Goal: Task Accomplishment & Management: Use online tool/utility

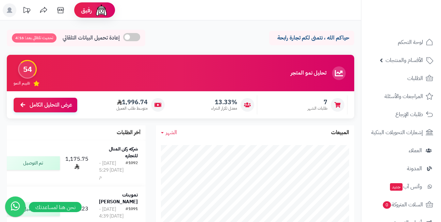
click at [188, 11] on header "رفيق ! الطلبات معالجة مكتمل إرجاع المنتجات العملاء المتواجدون الان 428 عملاء من…" at bounding box center [220, 10] width 441 height 20
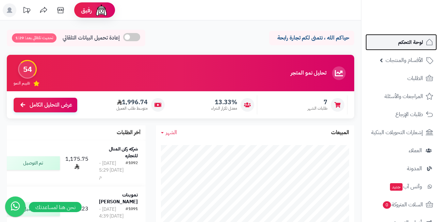
click at [403, 44] on span "لوحة التحكم" at bounding box center [410, 42] width 25 height 10
click at [203, 42] on div "حياكم الله ، نتمنى لكم تجارة رابحة إعادة تحميل البيانات التلقائي تحديث تلقائي ب…" at bounding box center [180, 40] width 347 height 20
click at [200, 35] on div "حياكم الله ، نتمنى لكم تجارة رابحة إعادة تحميل البيانات التلقائي تحديث تلقائي ب…" at bounding box center [180, 40] width 347 height 20
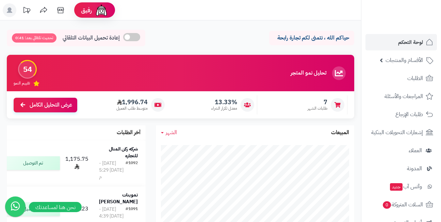
click at [200, 35] on div "حياكم الله ، نتمنى لكم تجارة رابحة إعادة تحميل البيانات التلقائي تحديث تلقائي ب…" at bounding box center [180, 40] width 347 height 20
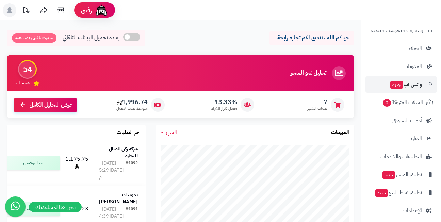
scroll to position [107, 0]
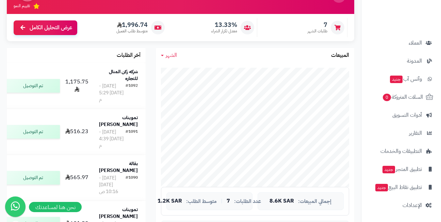
scroll to position [0, 0]
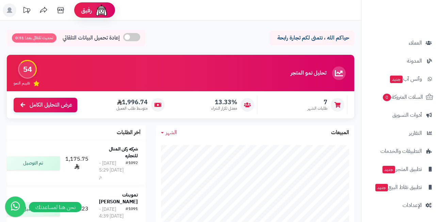
click at [176, 11] on header "رفيق ! الطلبات معالجة مكتمل إرجاع المنتجات العملاء المتواجدون الان 428 عملاء من…" at bounding box center [220, 10] width 441 height 20
click at [196, 10] on header "رفيق ! الطلبات معالجة مكتمل إرجاع المنتجات العملاء المتواجدون الان 428 عملاء من…" at bounding box center [220, 10] width 441 height 20
click at [198, 16] on header "رفيق ! الطلبات معالجة مكتمل إرجاع المنتجات العملاء المتواجدون الان 428 عملاء من…" at bounding box center [220, 10] width 441 height 20
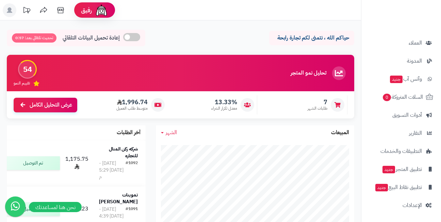
click at [231, 106] on span "معدل تكرار الشراء" at bounding box center [224, 108] width 26 height 6
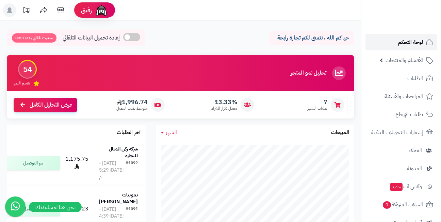
click at [397, 44] on link "لوحة التحكم" at bounding box center [400, 42] width 71 height 16
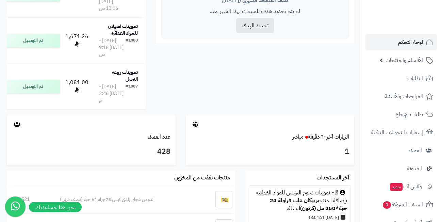
scroll to position [374, 0]
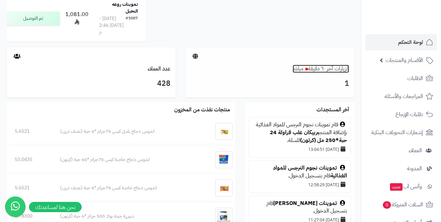
click at [321, 73] on link "الزيارات آخر ٦٠ دقيقة مباشر" at bounding box center [320, 69] width 56 height 8
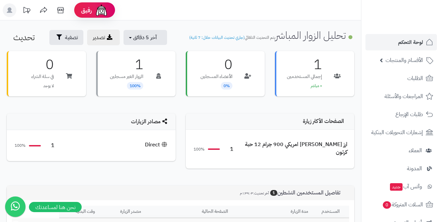
click at [155, 145] on div "Direct" at bounding box center [157, 145] width 24 height 8
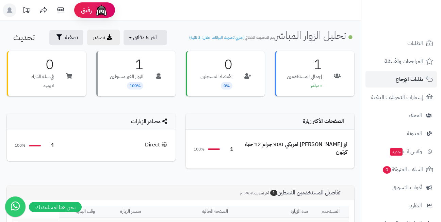
scroll to position [107, 0]
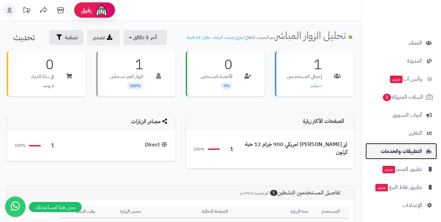
click at [403, 151] on span "التطبيقات والخدمات" at bounding box center [400, 151] width 41 height 10
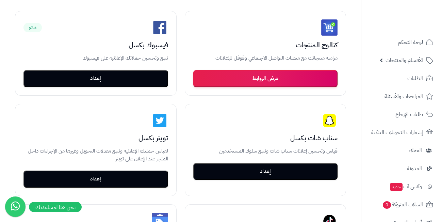
scroll to position [170, 0]
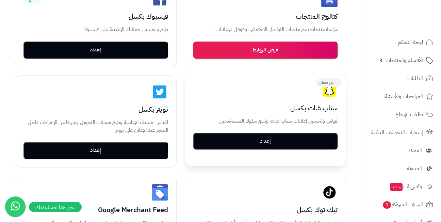
click at [260, 144] on button "إعداد" at bounding box center [265, 141] width 145 height 17
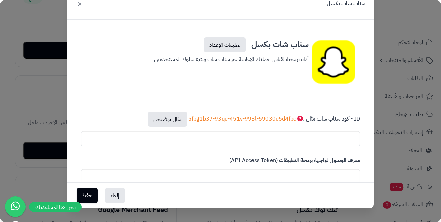
scroll to position [0, 0]
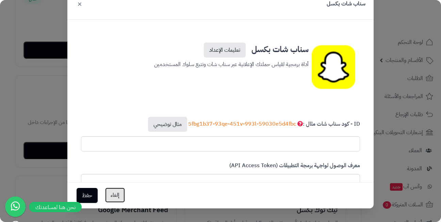
click at [121, 197] on button "إلغاء" at bounding box center [115, 194] width 20 height 15
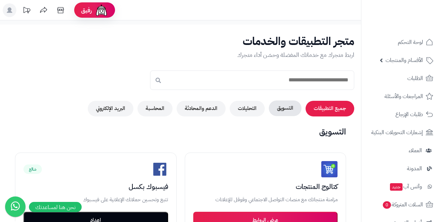
click at [283, 108] on button "التسويق" at bounding box center [285, 108] width 33 height 16
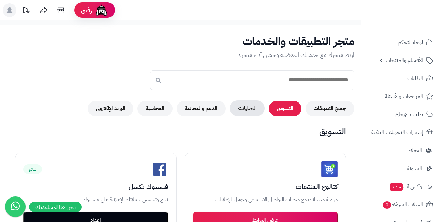
click at [247, 102] on button "التحليلات" at bounding box center [247, 108] width 35 height 16
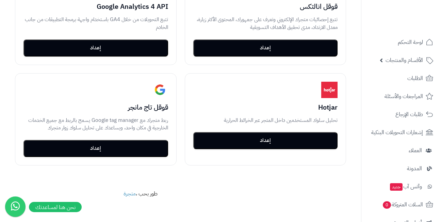
scroll to position [82, 0]
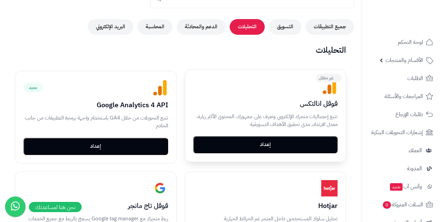
click at [263, 146] on button "إعداد" at bounding box center [265, 144] width 145 height 17
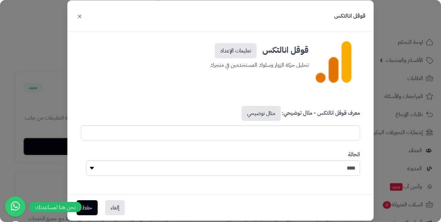
scroll to position [26, 0]
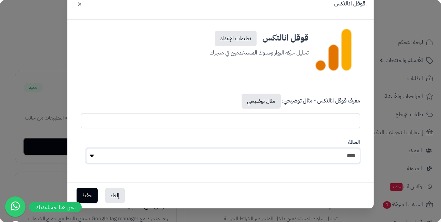
click at [205, 153] on select "**** ****" at bounding box center [223, 155] width 274 height 15
click at [88, 148] on select "**** ****" at bounding box center [223, 155] width 274 height 15
click at [262, 123] on input "text" at bounding box center [220, 120] width 279 height 15
click at [262, 100] on link "مثال توضيحي" at bounding box center [260, 101] width 39 height 15
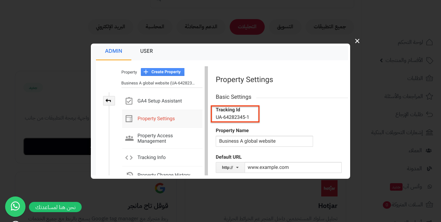
click at [152, 51] on img at bounding box center [220, 111] width 259 height 135
click at [143, 51] on img at bounding box center [220, 111] width 259 height 135
click at [114, 52] on img at bounding box center [220, 111] width 259 height 135
click at [145, 51] on img at bounding box center [220, 111] width 259 height 135
click at [221, 110] on img at bounding box center [220, 111] width 259 height 135
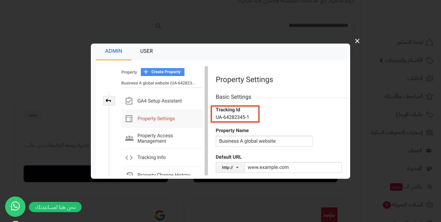
scroll to position [48, 0]
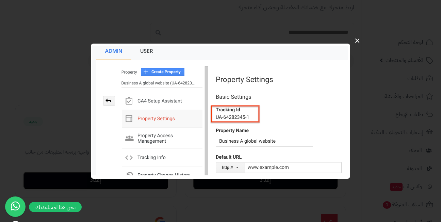
click at [357, 40] on button "×" at bounding box center [357, 40] width 13 height 21
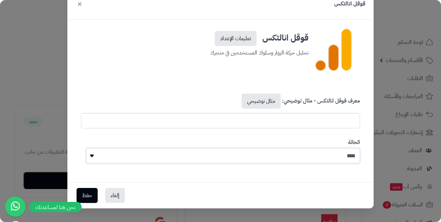
click at [223, 156] on select "**** ****" at bounding box center [223, 155] width 274 height 15
select select "*"
click at [88, 148] on select "**** ****" at bounding box center [223, 155] width 274 height 15
click at [115, 198] on button "إلغاء" at bounding box center [115, 194] width 20 height 15
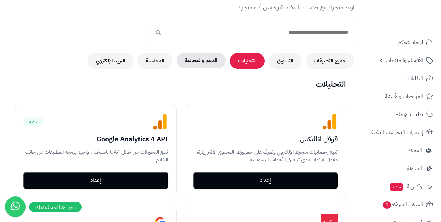
click at [208, 61] on button "الدعم والمحادثة" at bounding box center [200, 61] width 49 height 16
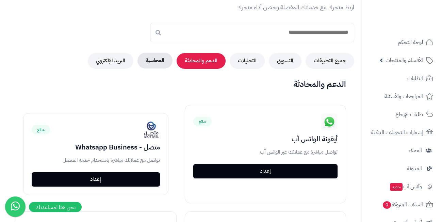
click at [160, 64] on button "المحاسبة" at bounding box center [154, 61] width 35 height 16
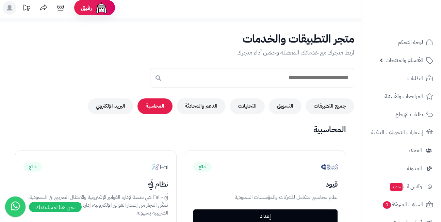
scroll to position [0, 0]
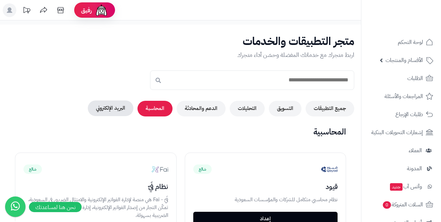
click at [120, 109] on button "البريد الإلكتروني" at bounding box center [111, 108] width 46 height 16
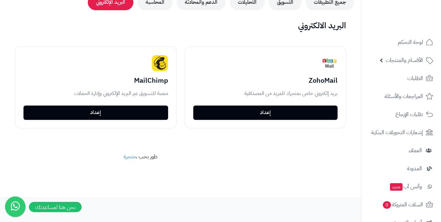
scroll to position [107, 0]
